Goal: Information Seeking & Learning: Learn about a topic

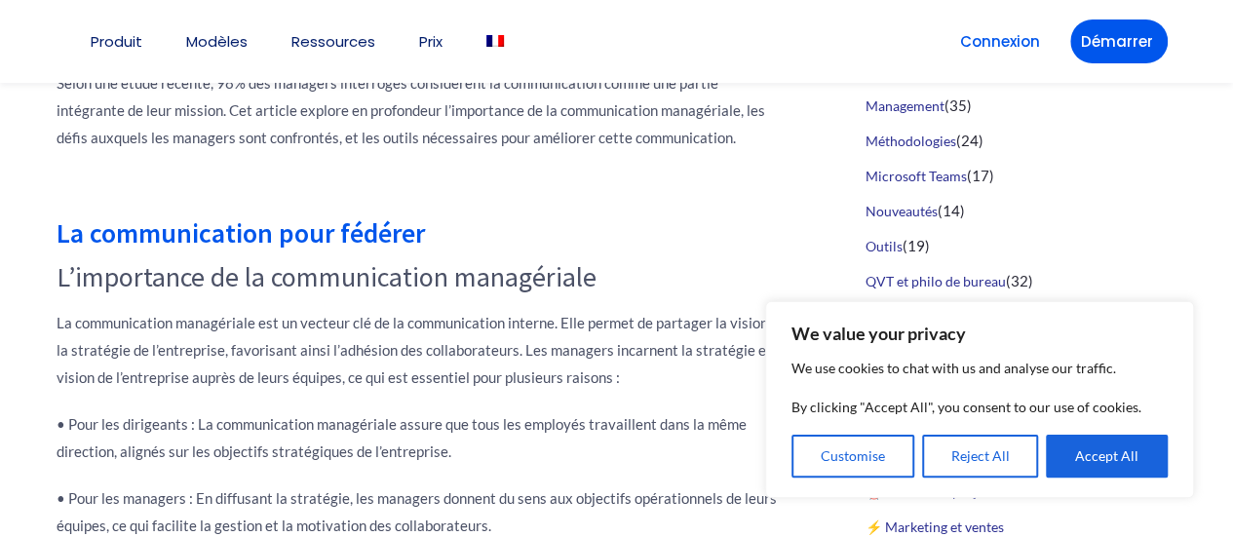
scroll to position [991, 0]
click at [607, 194] on h1 at bounding box center [422, 188] width 731 height 34
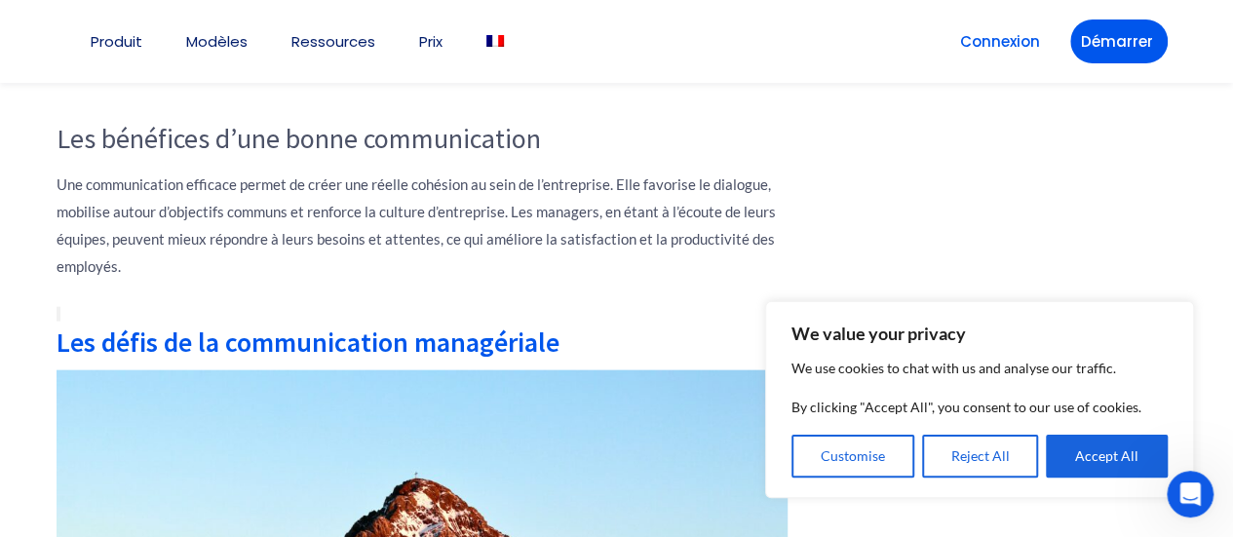
scroll to position [2048, 0]
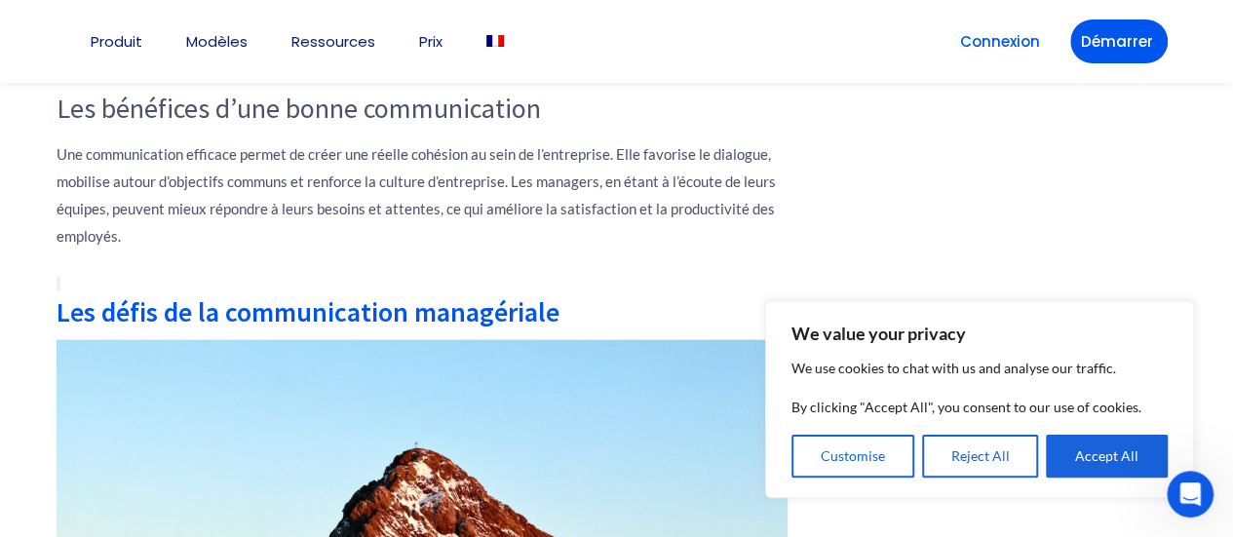
click at [461, 231] on p "Une communication efficace permet de créer une réelle cohésion au sein de l’ent…" at bounding box center [422, 194] width 731 height 109
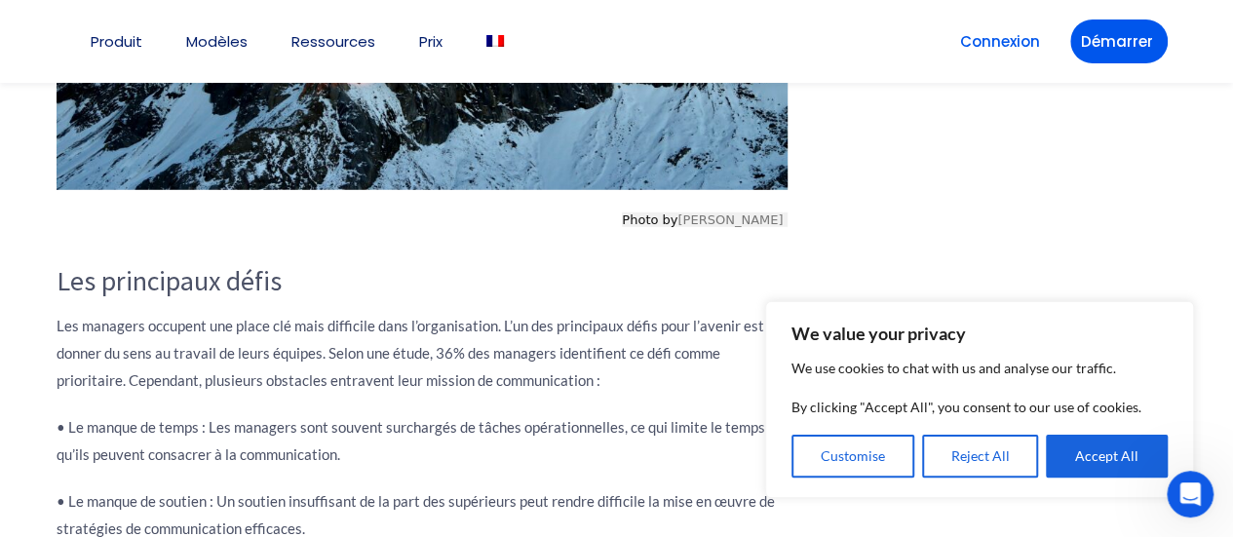
scroll to position [2730, 0]
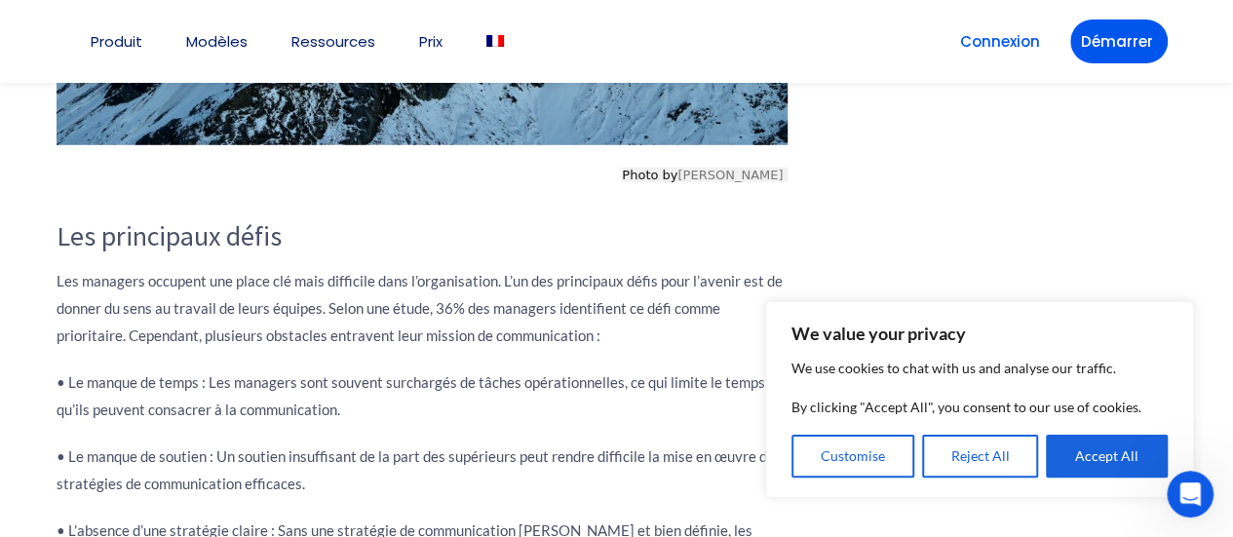
click at [447, 245] on h3 "Les principaux défis" at bounding box center [422, 236] width 731 height 33
click at [1065, 446] on button "Accept All" at bounding box center [1107, 456] width 122 height 43
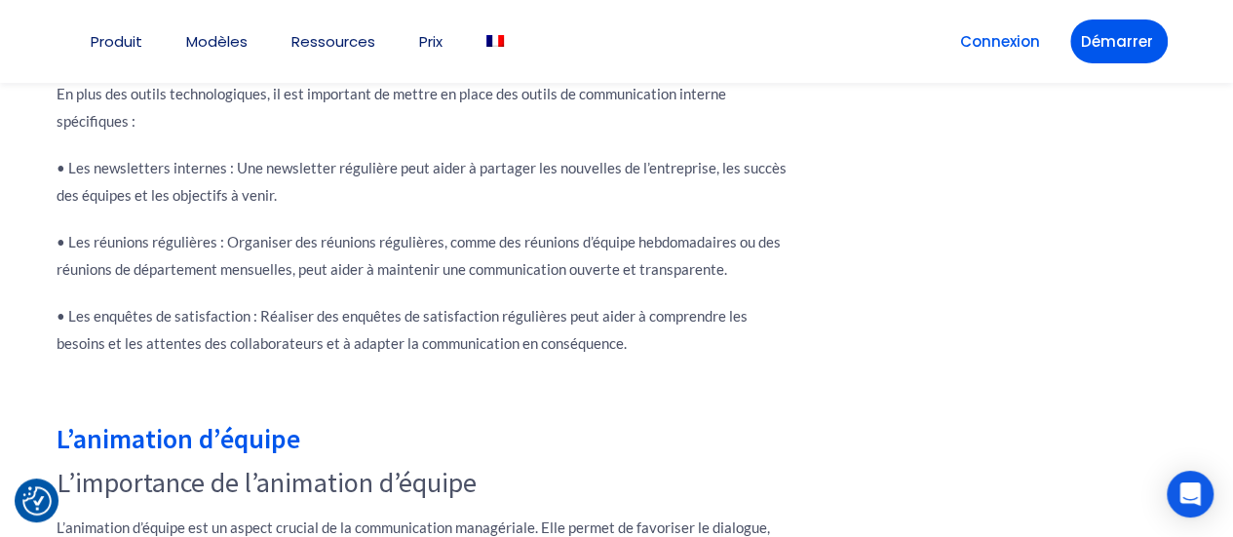
scroll to position [3760, 0]
